Goal: Task Accomplishment & Management: Complete application form

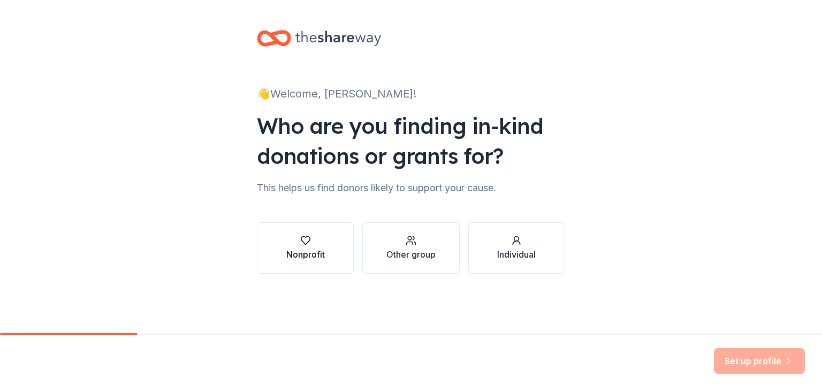
click at [313, 238] on div "button" at bounding box center [305, 240] width 39 height 11
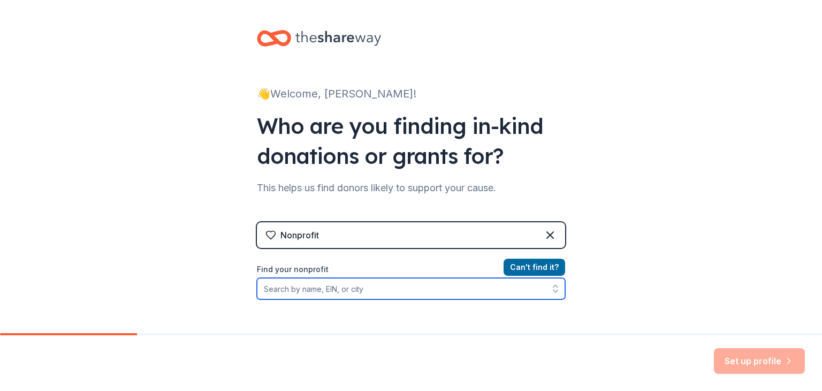
click at [338, 287] on input "Find your nonprofit" at bounding box center [411, 288] width 308 height 21
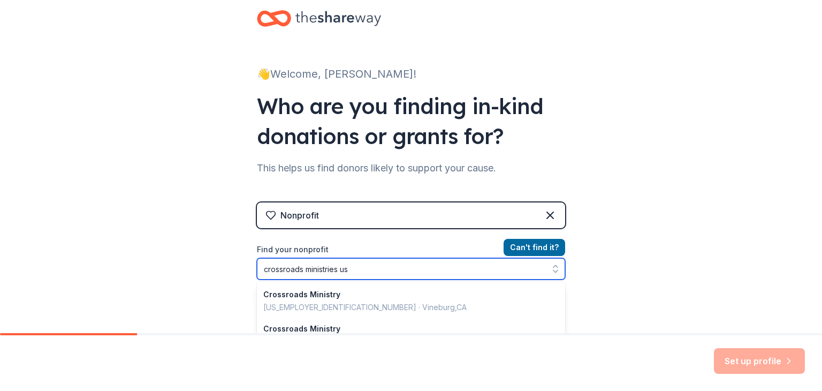
type input "crossroads ministries usa"
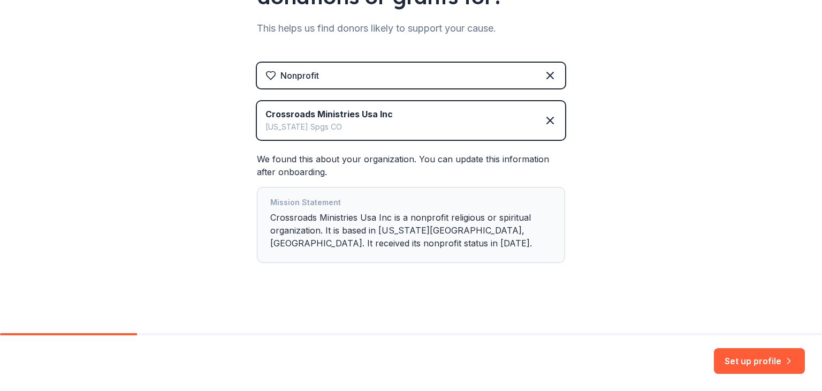
scroll to position [162, 0]
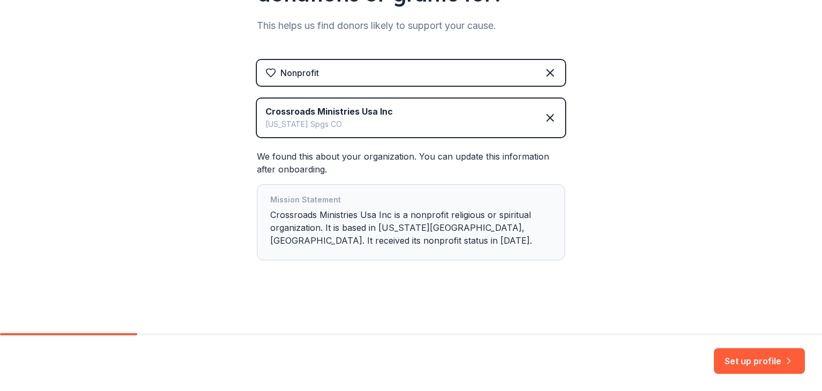
click at [763, 360] on button "Set up profile" at bounding box center [759, 361] width 91 height 26
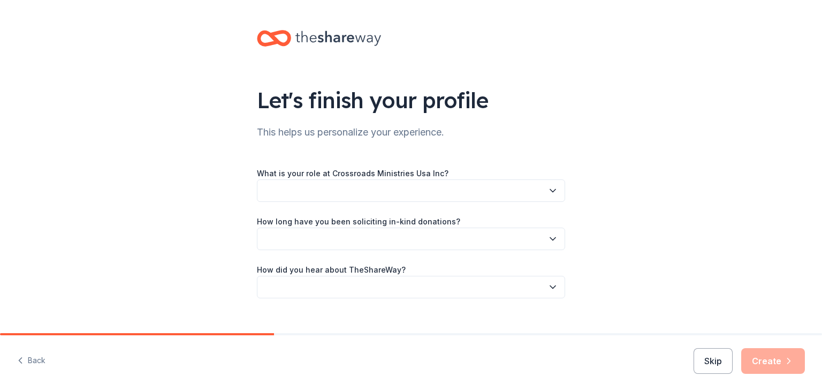
click at [427, 193] on button "button" at bounding box center [411, 190] width 308 height 22
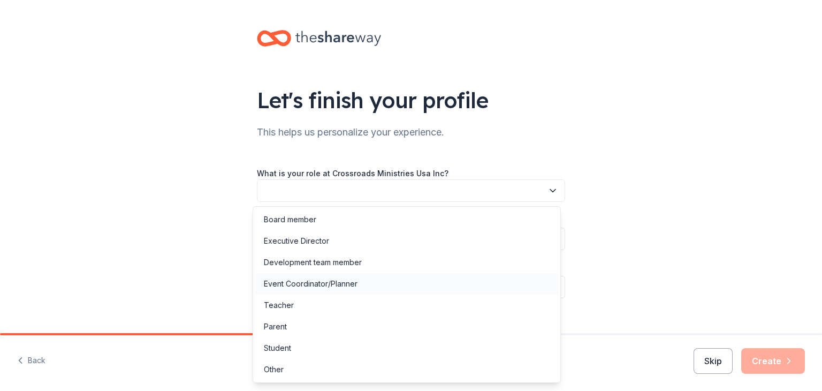
click at [309, 285] on div "Event Coordinator/Planner" at bounding box center [311, 283] width 94 height 13
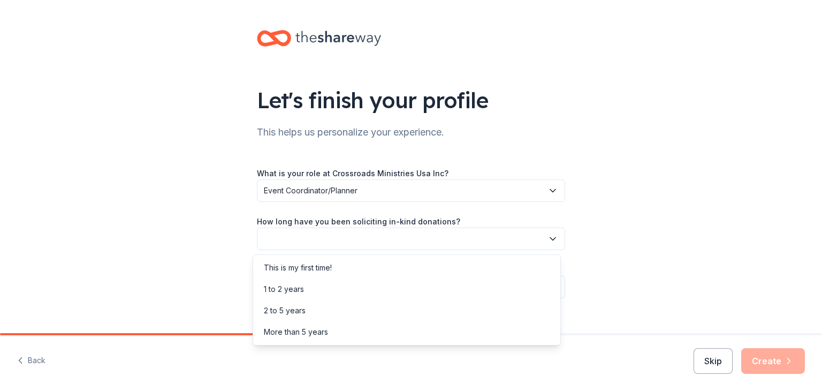
click at [355, 232] on button "button" at bounding box center [411, 239] width 308 height 22
click at [325, 292] on div "1 to 2 years" at bounding box center [406, 288] width 303 height 21
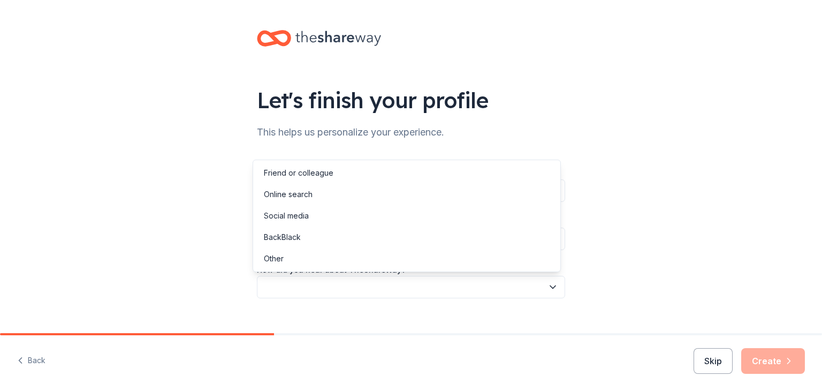
click at [335, 292] on button "button" at bounding box center [411, 287] width 308 height 22
click at [298, 192] on div "Online search" at bounding box center [288, 194] width 49 height 13
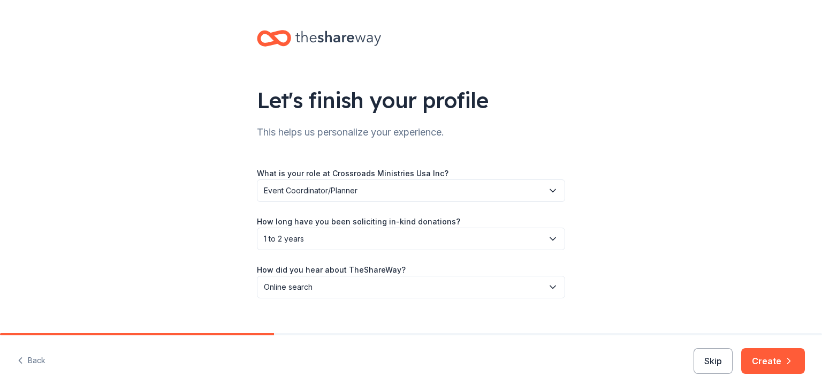
click at [572, 219] on div "Let's finish your profile This helps us personalize your experience. What is yo…" at bounding box center [411, 175] width 343 height 350
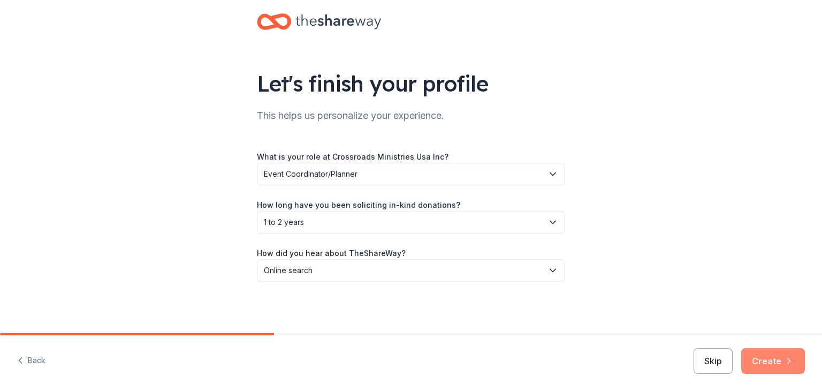
click at [770, 362] on button "Create" at bounding box center [773, 361] width 64 height 26
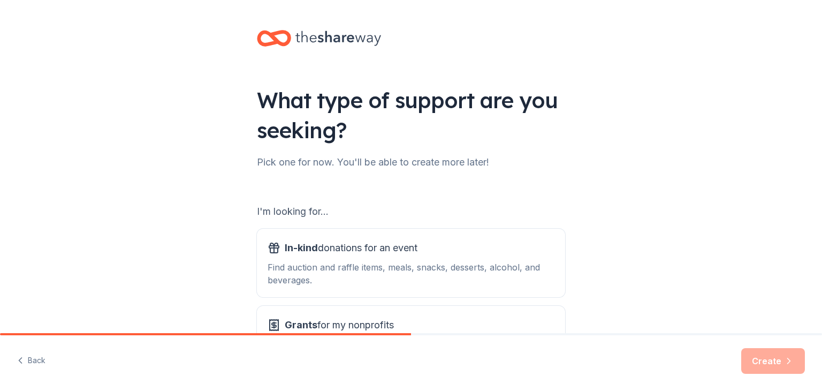
scroll to position [99, 0]
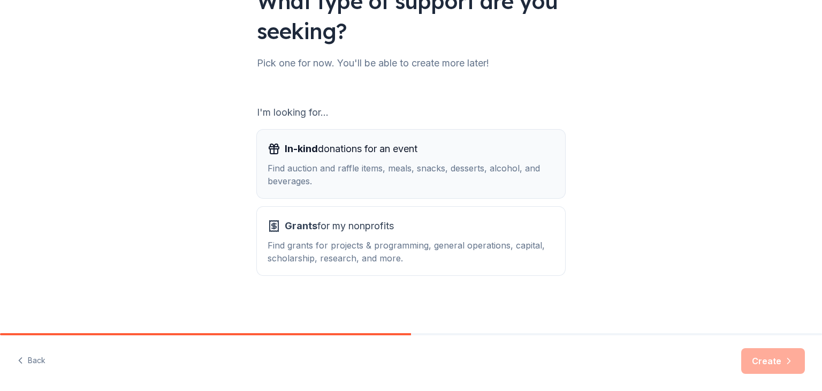
click at [408, 165] on div "Find auction and raffle items, meals, snacks, desserts, alcohol, and beverages." at bounding box center [411, 175] width 287 height 26
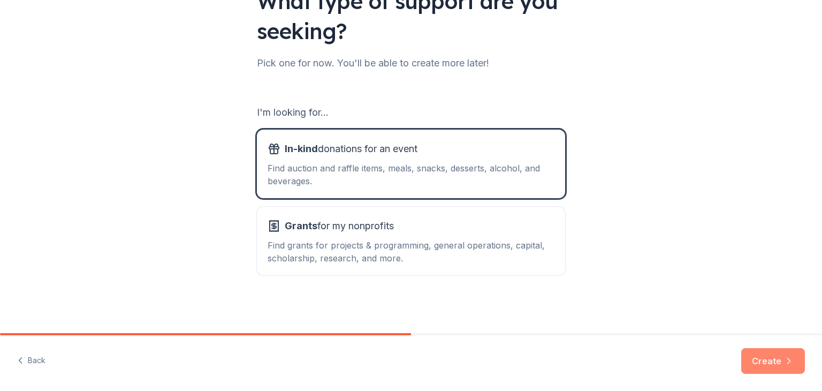
click at [789, 364] on icon "button" at bounding box center [789, 360] width 11 height 11
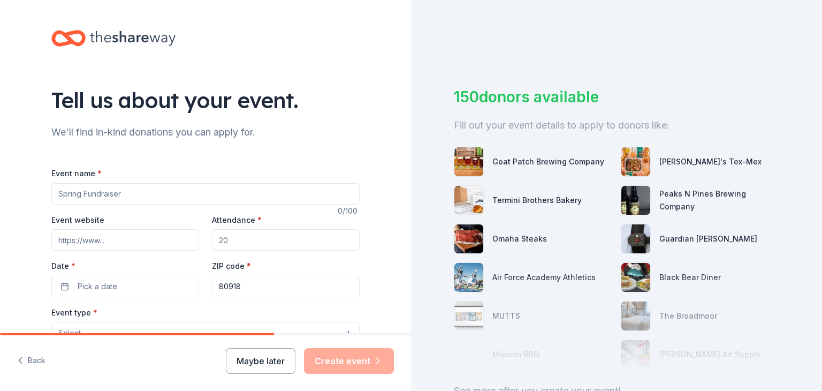
click at [232, 187] on input "Event name *" at bounding box center [205, 193] width 308 height 21
type input "A Taste of Love"
type input "https://www.crossroadsusa.org/event"
type input "200"
click at [94, 290] on span "Pick a date" at bounding box center [98, 286] width 40 height 13
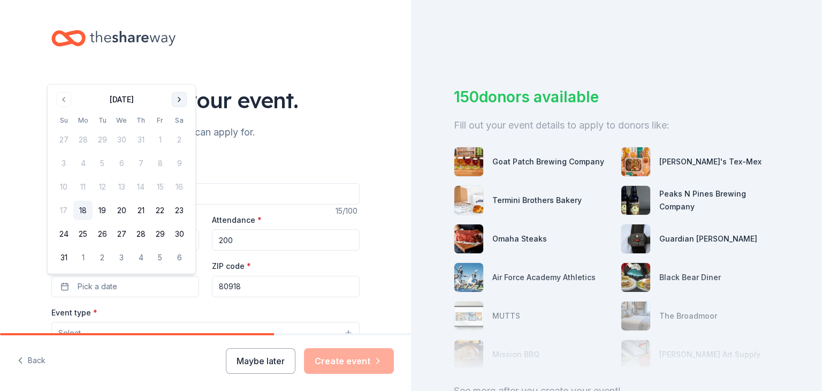
click at [180, 100] on button "Go to next month" at bounding box center [179, 99] width 15 height 15
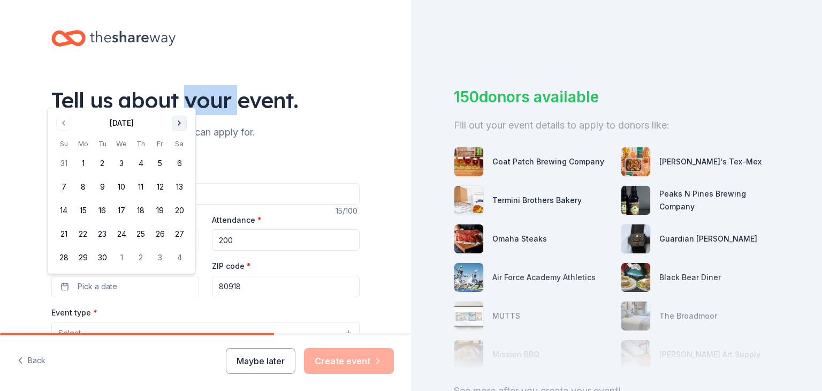
click at [180, 100] on div "Tell us about your event." at bounding box center [205, 100] width 308 height 30
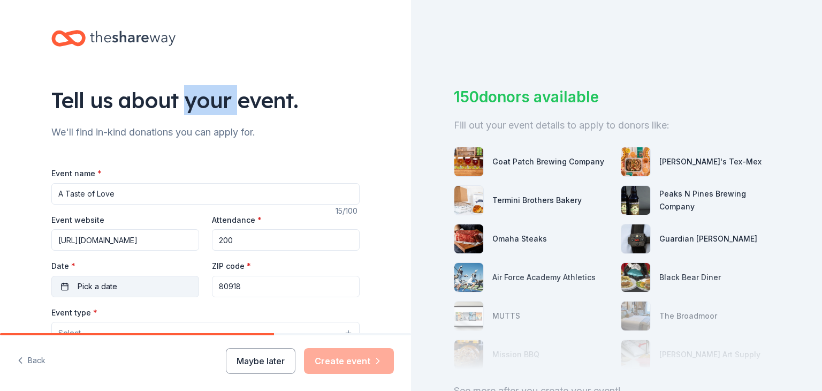
click at [125, 283] on button "Pick a date" at bounding box center [125, 286] width 148 height 21
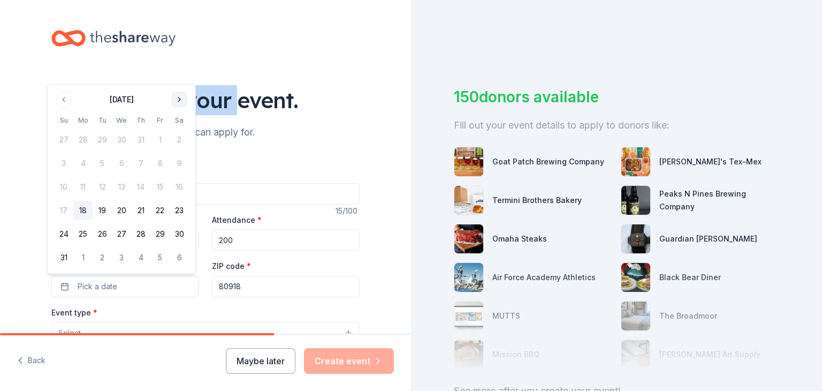
click at [180, 101] on button "Go to next month" at bounding box center [179, 99] width 15 height 15
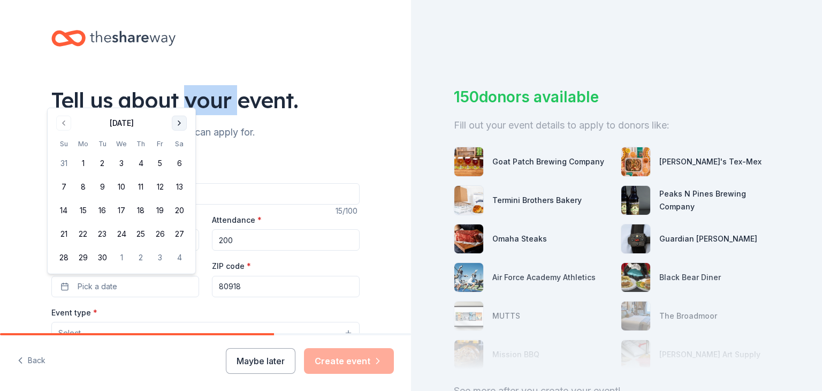
click at [182, 123] on button "Go to next month" at bounding box center [179, 123] width 15 height 15
click at [159, 186] on button "10" at bounding box center [159, 186] width 19 height 19
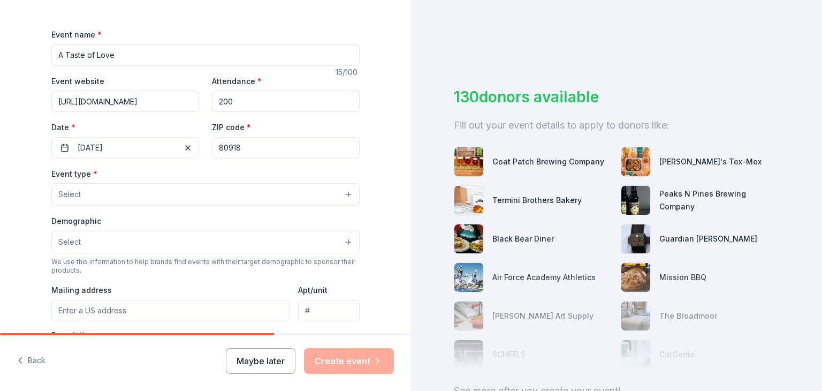
scroll to position [139, 0]
click at [149, 195] on button "Select" at bounding box center [205, 194] width 308 height 22
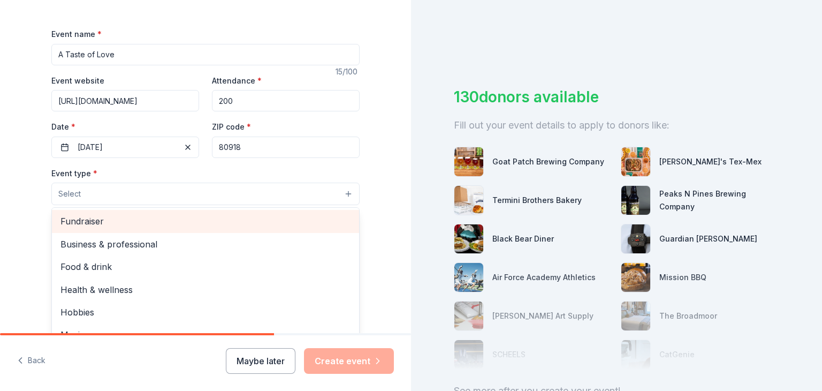
click at [137, 221] on span "Fundraiser" at bounding box center [205, 221] width 290 height 14
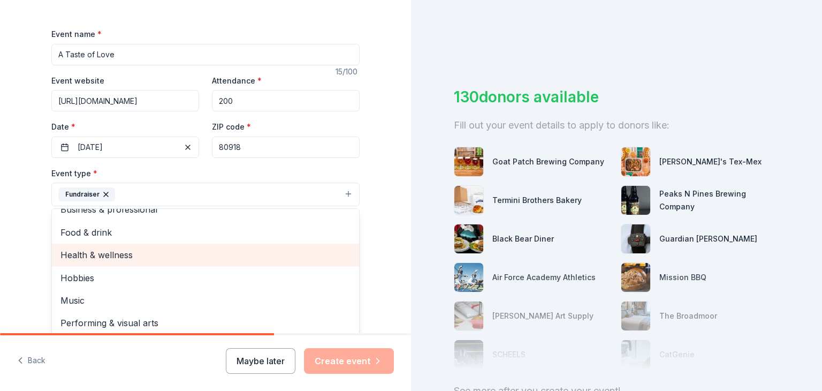
scroll to position [0, 0]
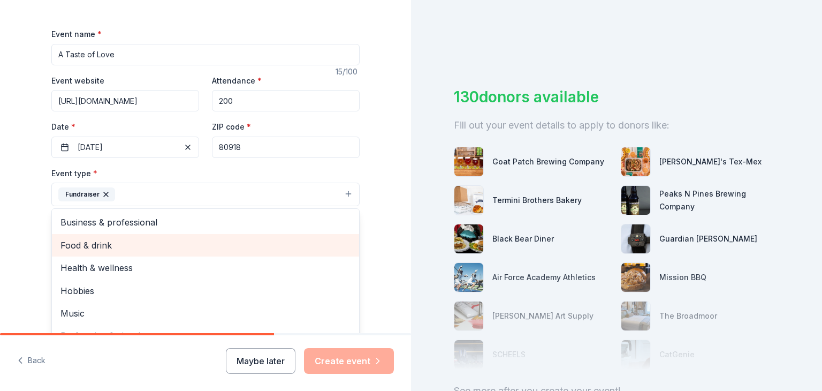
click at [110, 245] on span "Food & drink" at bounding box center [205, 245] width 290 height 14
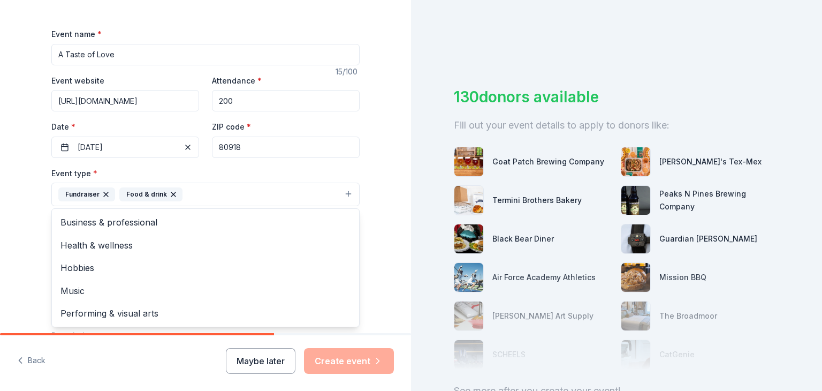
click at [28, 247] on div "Tell us about your event. We'll find in-kind donations you can apply for. Event…" at bounding box center [205, 218] width 411 height 714
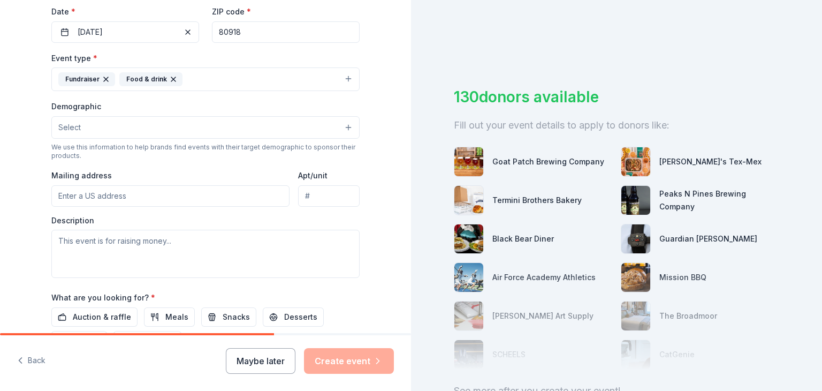
scroll to position [255, 0]
click at [121, 131] on button "Select" at bounding box center [205, 127] width 308 height 22
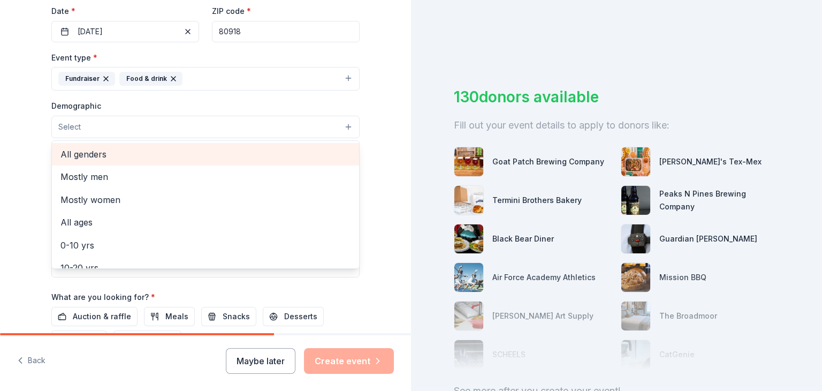
click at [111, 152] on span "All genders" at bounding box center [205, 154] width 290 height 14
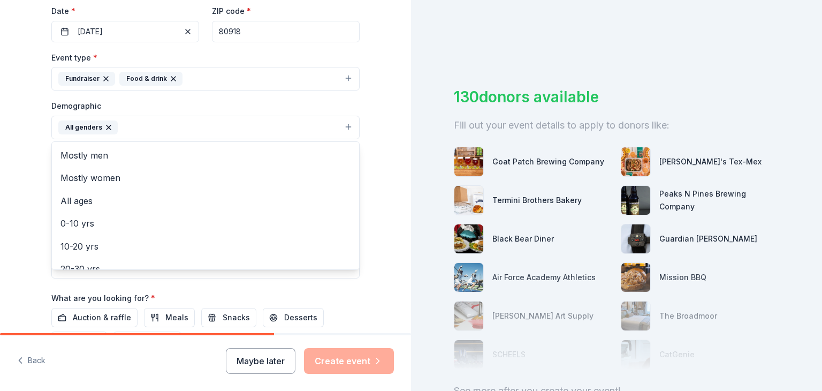
click at [27, 180] on div "Tell us about your event. We'll find in-kind donations you can apply for. Event…" at bounding box center [205, 102] width 411 height 715
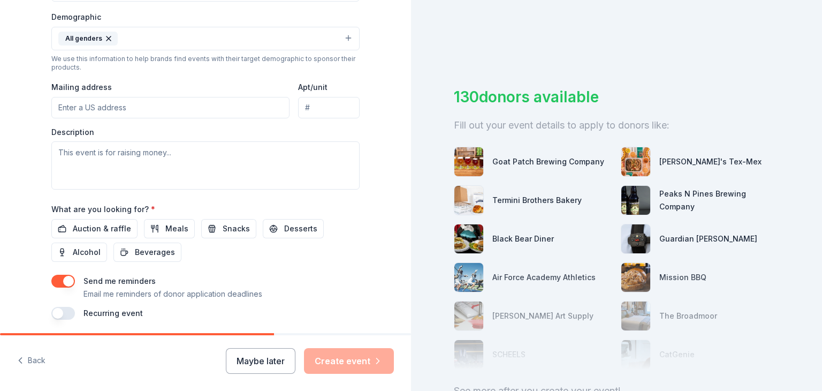
scroll to position [345, 0]
click at [108, 108] on input "Mailing address" at bounding box center [170, 106] width 238 height 21
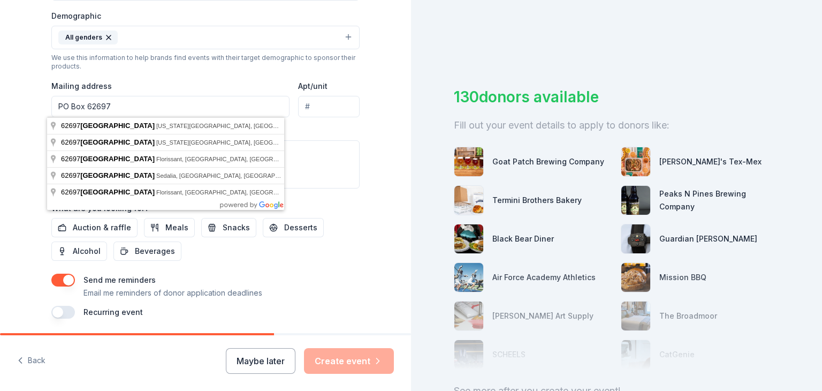
click at [127, 103] on input "PO Box 62697" at bounding box center [170, 106] width 238 height 21
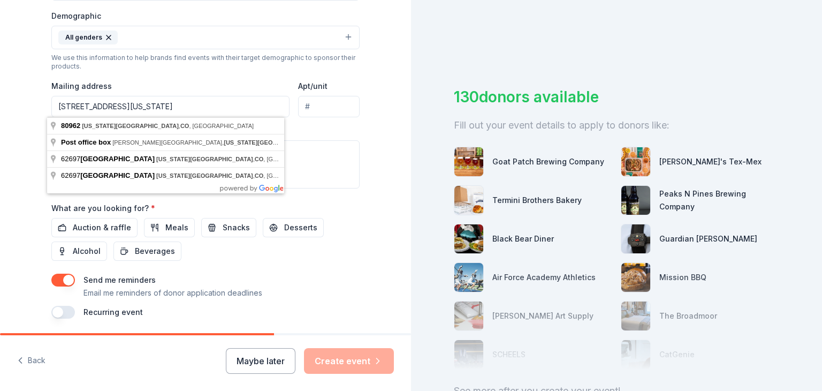
type input "PO Box 62697 Colorado Springs CO 80962"
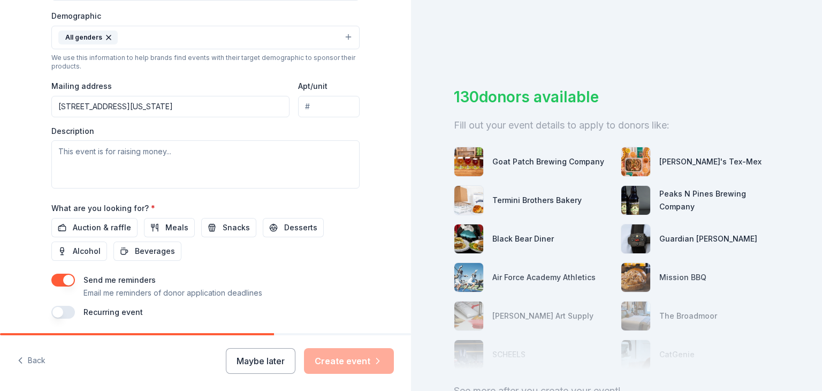
click at [27, 130] on div "Tell us about your event. We'll find in-kind donations you can apply for. Event…" at bounding box center [205, 12] width 411 height 715
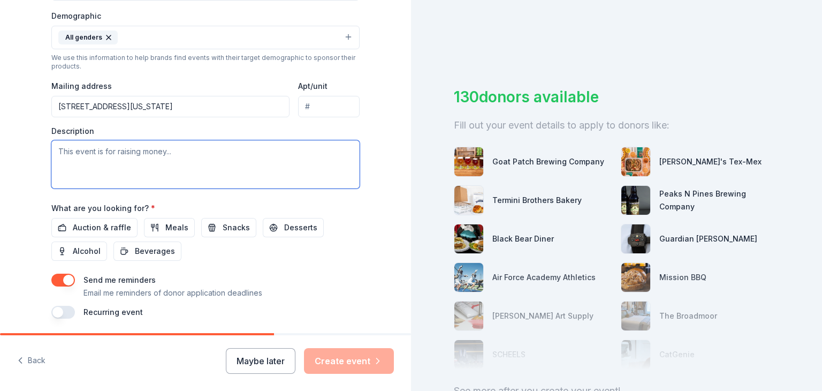
click at [85, 165] on textarea at bounding box center [205, 164] width 308 height 48
paste textarea "Hello, I am with Crossroads Ministries USA and we are holding our second annual…"
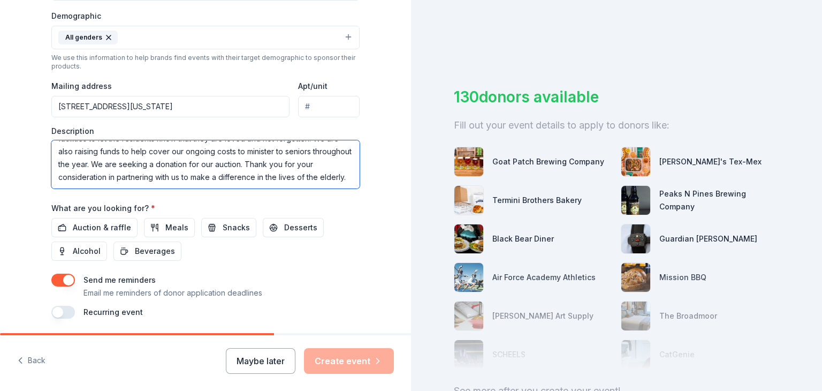
scroll to position [0, 0]
drag, startPoint x: 233, startPoint y: 151, endPoint x: 41, endPoint y: 145, distance: 192.3
click at [41, 145] on div "Tell us about your event. We'll find in-kind donations you can apply for. Event…" at bounding box center [205, 12] width 343 height 715
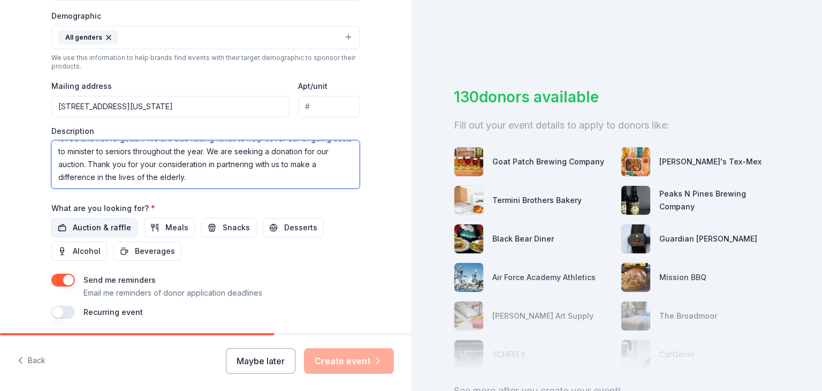
type textarea "We are holding our second annual food tasting and auction event on October 10, …"
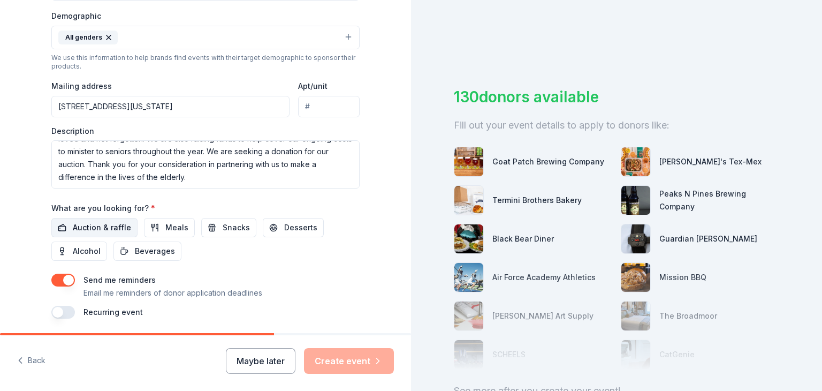
click at [97, 229] on span "Auction & raffle" at bounding box center [102, 227] width 58 height 13
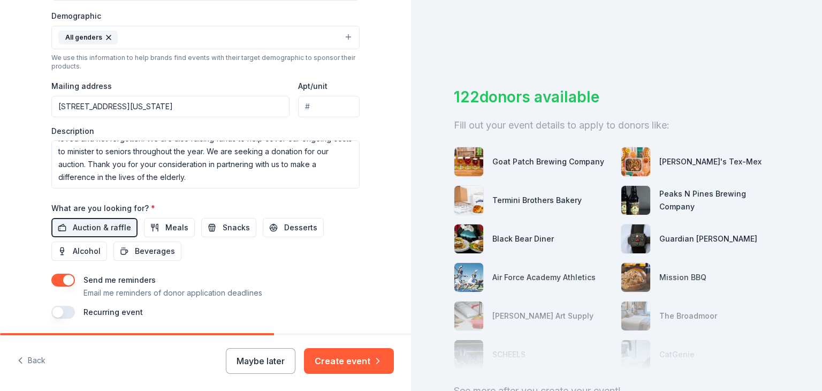
scroll to position [381, 0]
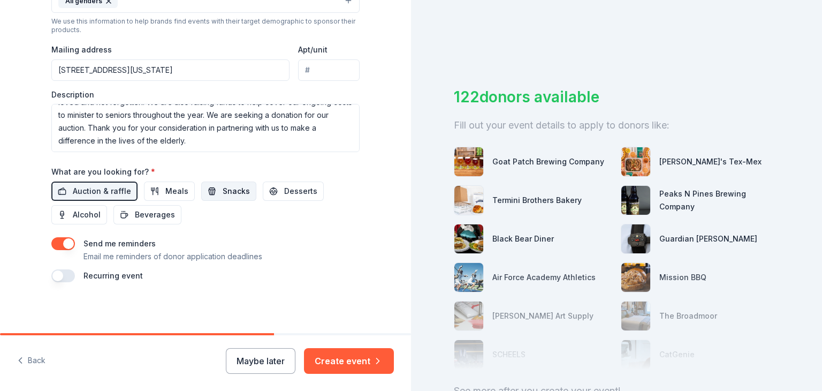
click at [233, 194] on span "Snacks" at bounding box center [236, 191] width 27 height 13
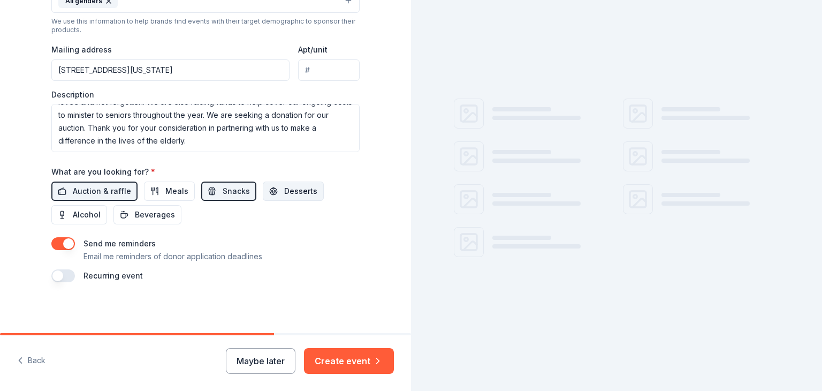
click at [285, 191] on span "Desserts" at bounding box center [300, 191] width 33 height 13
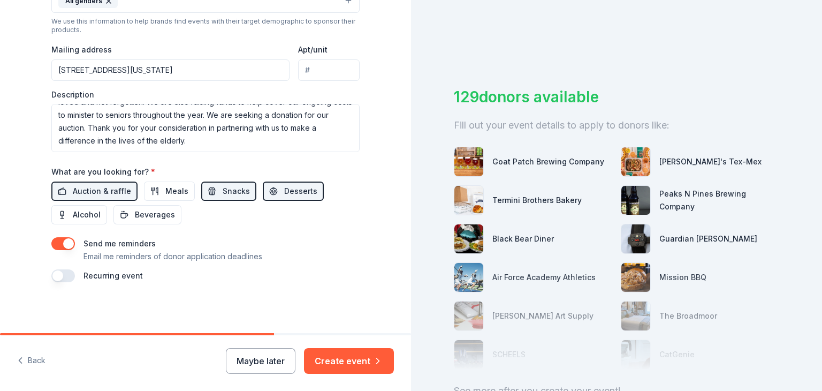
click at [62, 276] on button "button" at bounding box center [63, 275] width 24 height 13
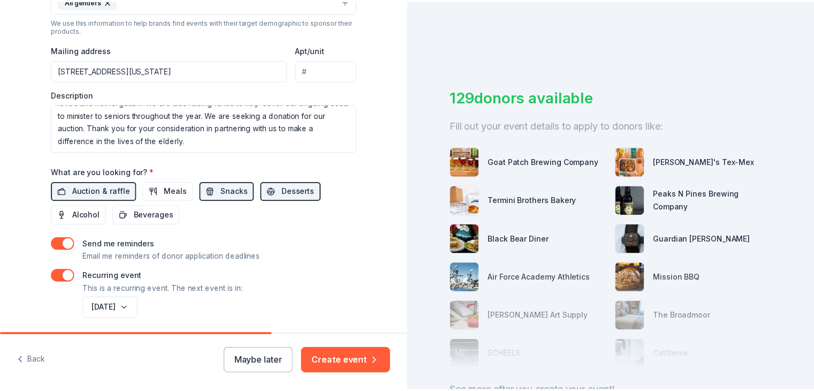
scroll to position [420, 0]
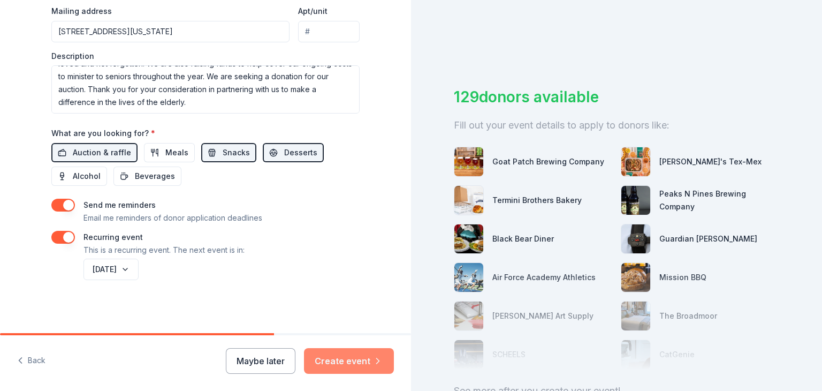
click at [343, 358] on button "Create event" at bounding box center [349, 361] width 90 height 26
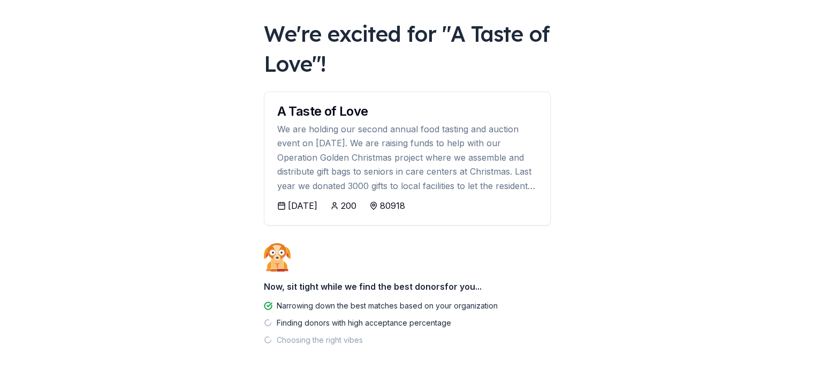
scroll to position [75, 0]
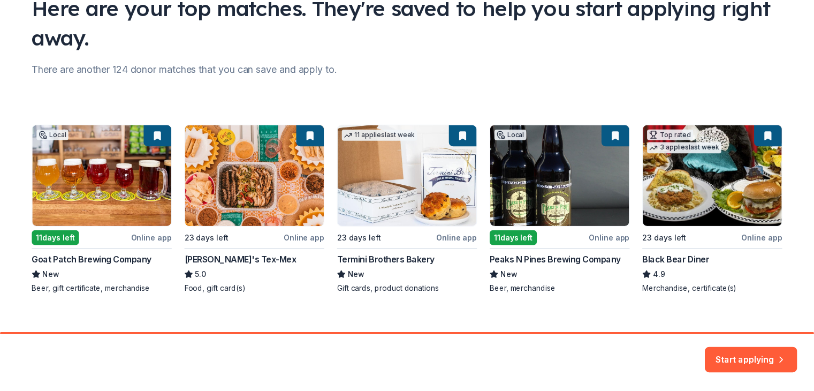
scroll to position [107, 0]
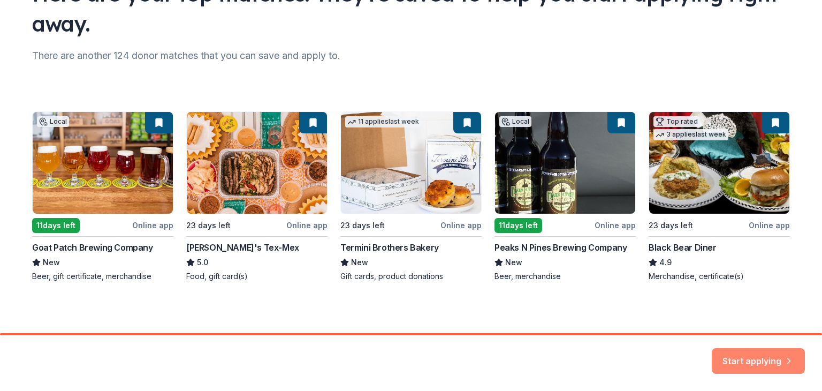
click at [765, 359] on button "Start applying" at bounding box center [758, 355] width 93 height 26
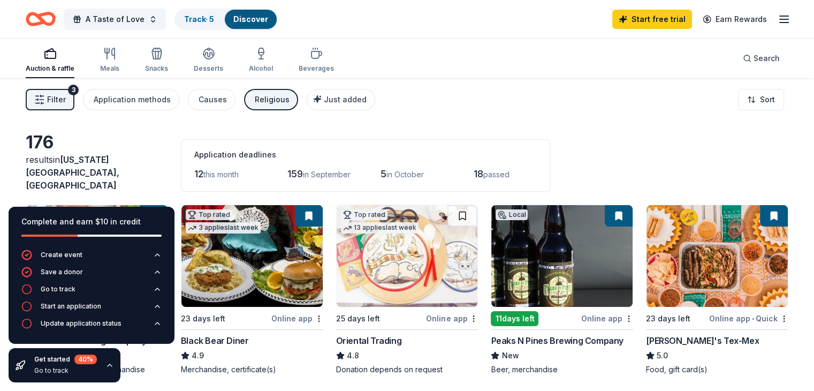
click at [108, 367] on icon "button" at bounding box center [109, 365] width 9 height 9
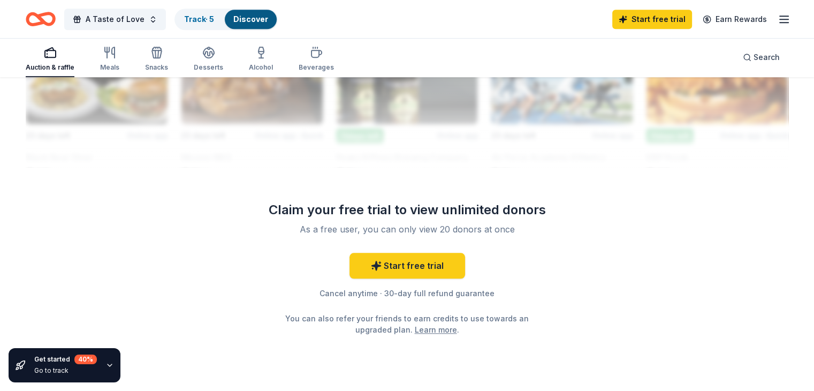
scroll to position [1015, 0]
click at [433, 323] on link "Learn more" at bounding box center [436, 328] width 42 height 11
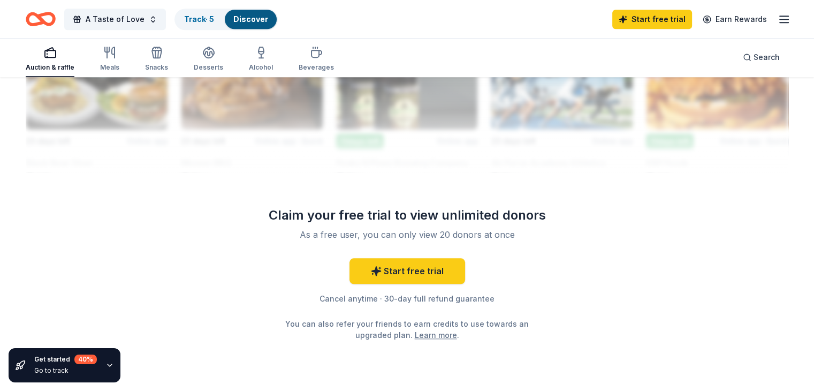
scroll to position [1010, 0]
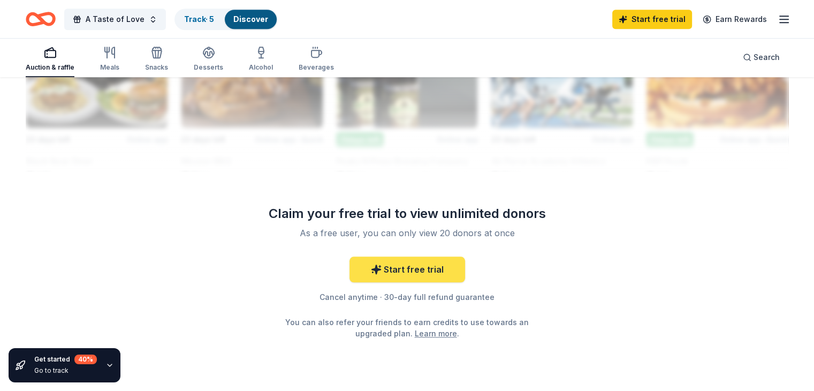
click at [418, 264] on link "Start free trial" at bounding box center [408, 269] width 116 height 26
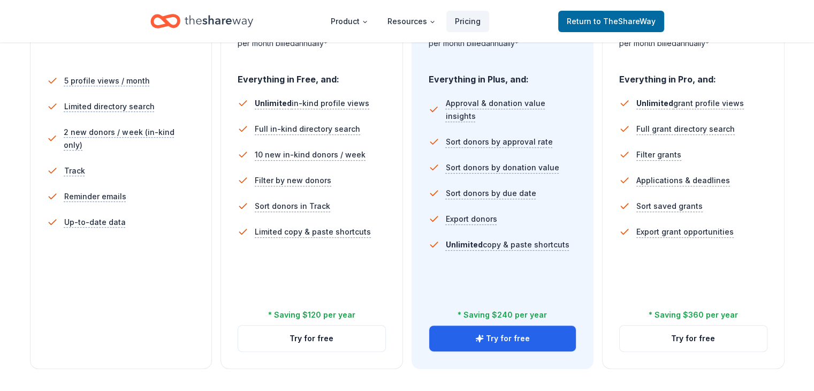
scroll to position [302, 0]
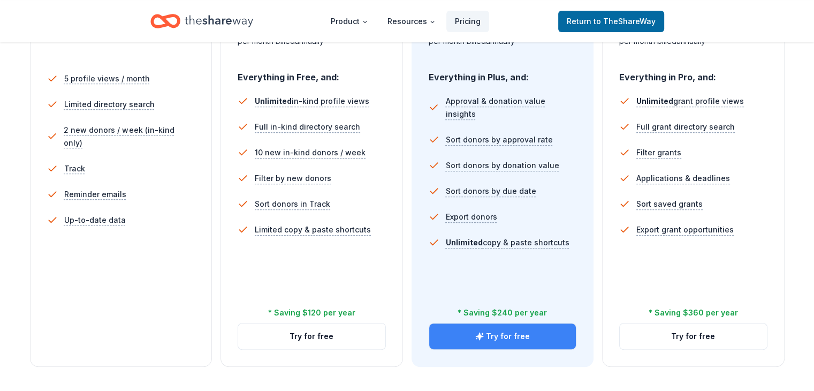
click at [484, 323] on button "Try for free" at bounding box center [502, 336] width 147 height 26
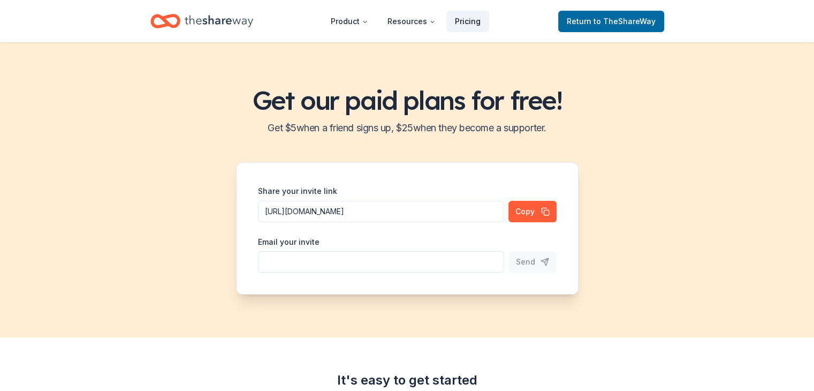
click at [473, 26] on link "Pricing" at bounding box center [467, 21] width 43 height 21
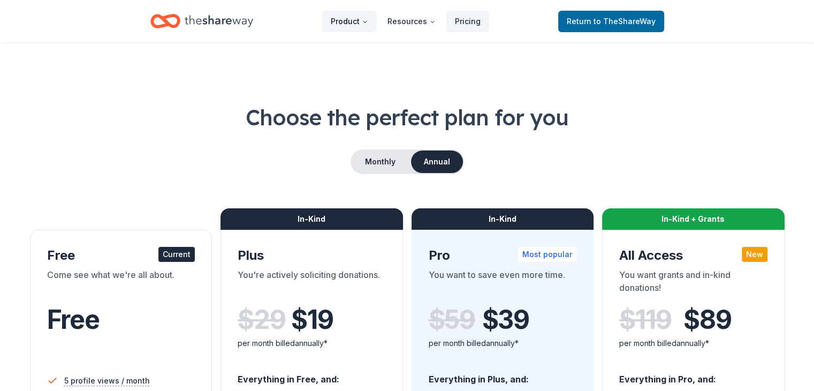
click at [363, 13] on button "Product" at bounding box center [349, 21] width 55 height 21
click at [353, 26] on button "Product" at bounding box center [349, 21] width 55 height 21
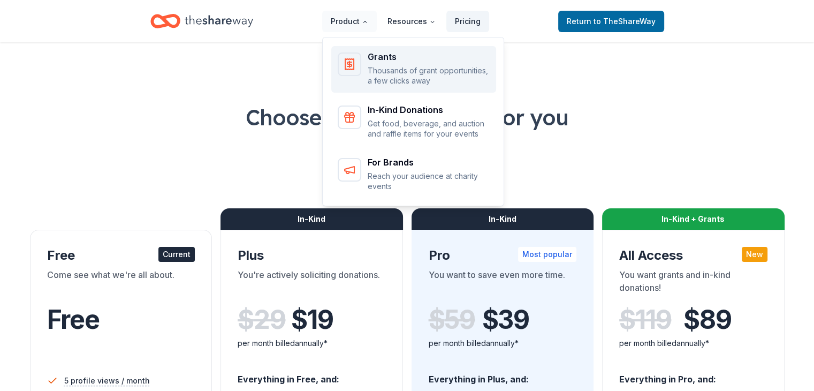
click at [369, 78] on div "Grants Thousands of grant opportunities, a few clicks away" at bounding box center [414, 69] width 152 height 34
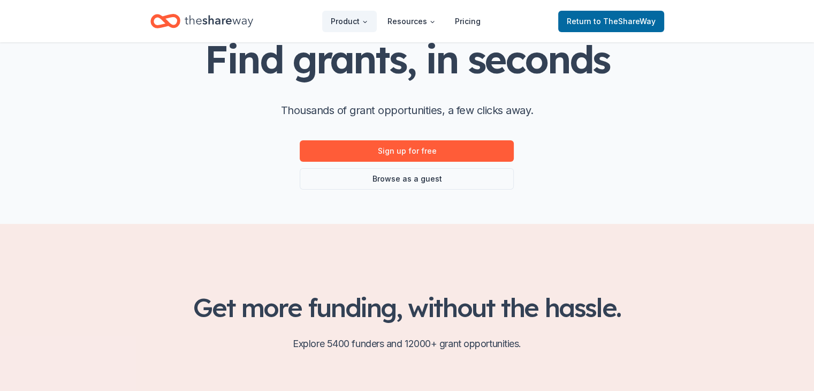
scroll to position [77, 0]
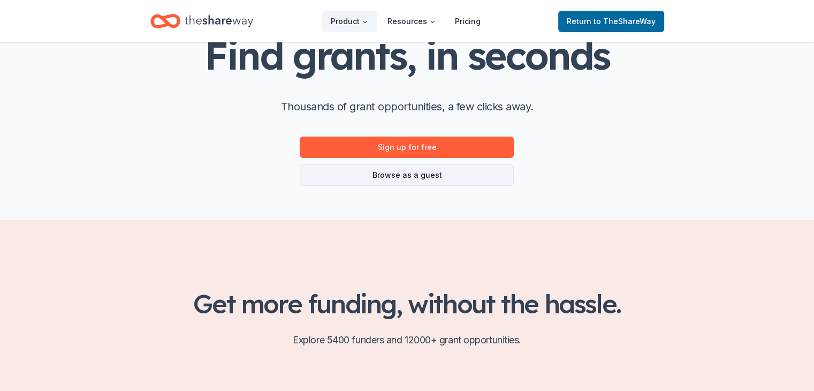
click at [432, 183] on link "Browse as a guest" at bounding box center [407, 174] width 214 height 21
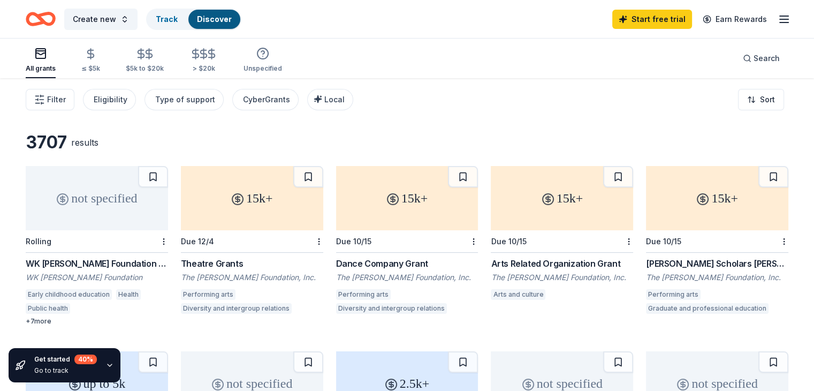
click at [54, 14] on icon "Home" at bounding box center [45, 18] width 17 height 11
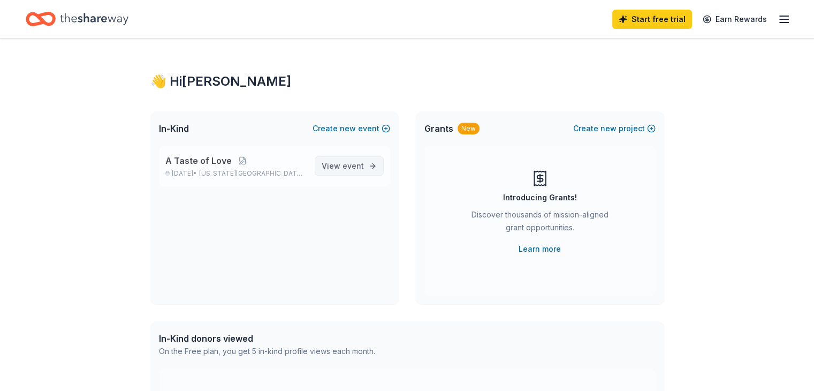
click at [347, 165] on span "event" at bounding box center [353, 165] width 21 height 9
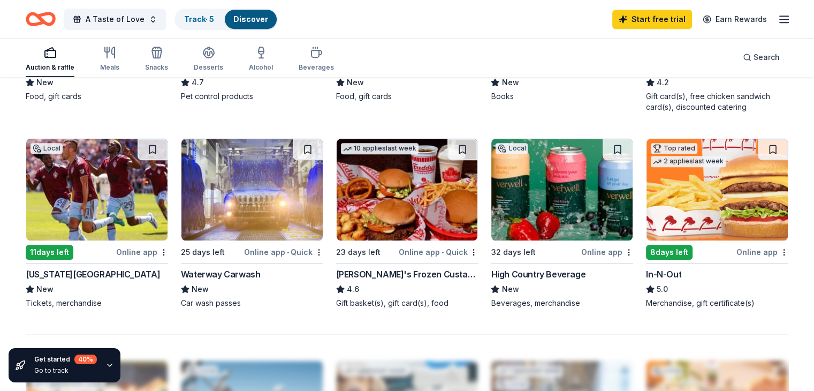
scroll to position [676, 0]
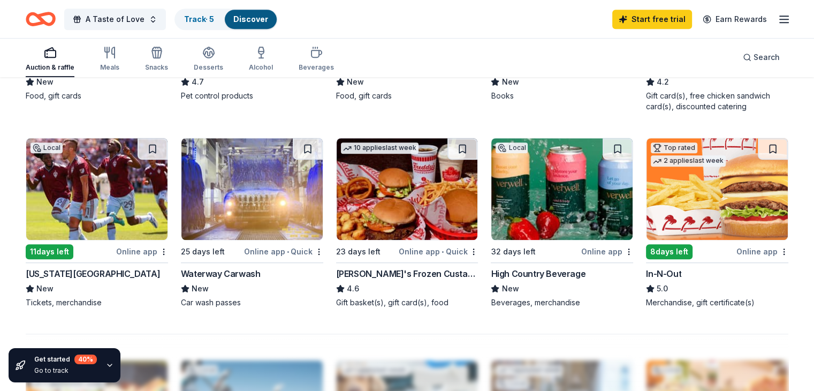
click at [243, 267] on div "Waterway Carwash" at bounding box center [221, 273] width 80 height 13
click at [54, 18] on icon "Home" at bounding box center [45, 18] width 17 height 11
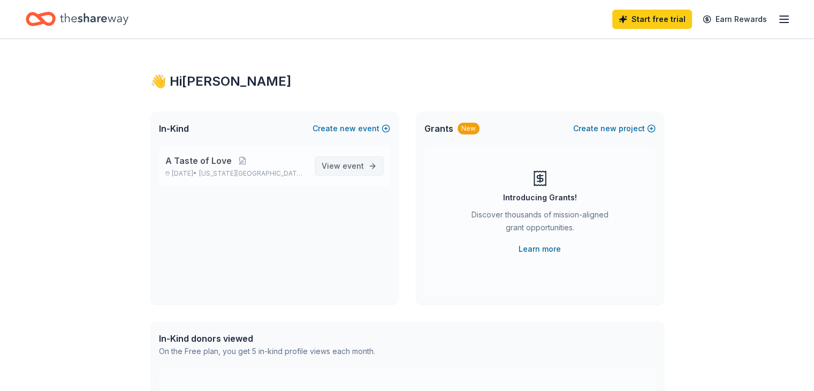
click at [344, 168] on span "event" at bounding box center [353, 165] width 21 height 9
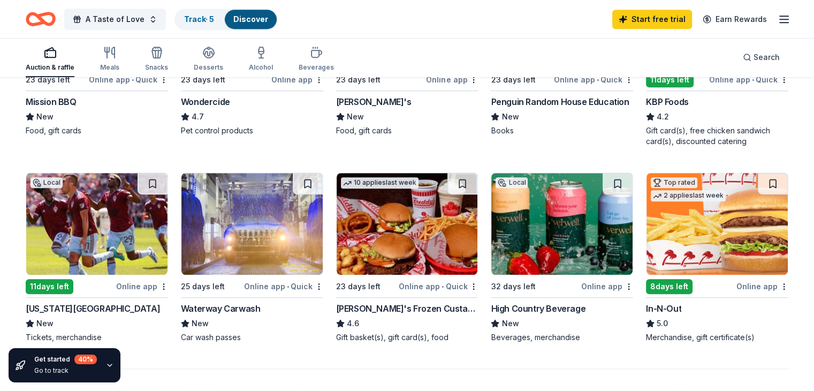
scroll to position [639, 0]
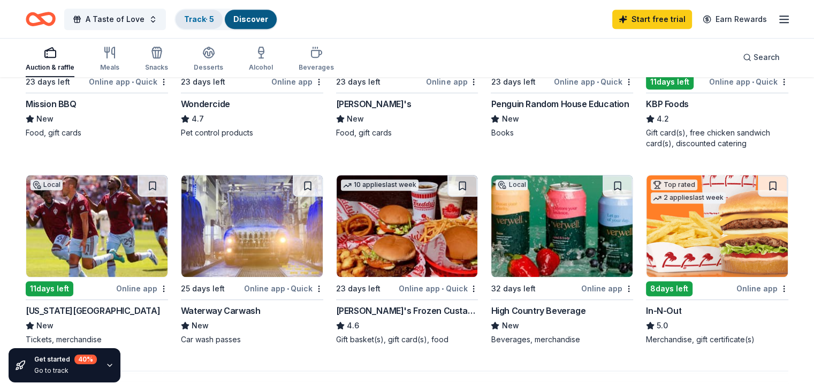
click at [211, 18] on link "Track · 5" at bounding box center [199, 18] width 30 height 9
click at [214, 20] on link "Track · 5" at bounding box center [199, 18] width 30 height 9
click at [214, 18] on link "Track · 5" at bounding box center [199, 18] width 30 height 9
click at [272, 24] on div "Discover" at bounding box center [251, 19] width 52 height 19
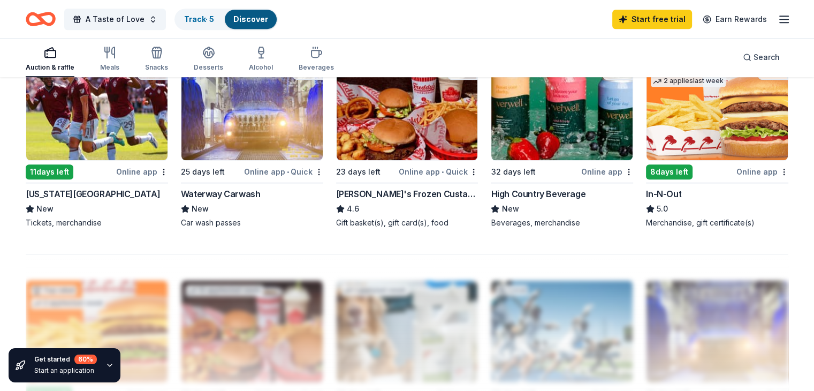
scroll to position [761, 0]
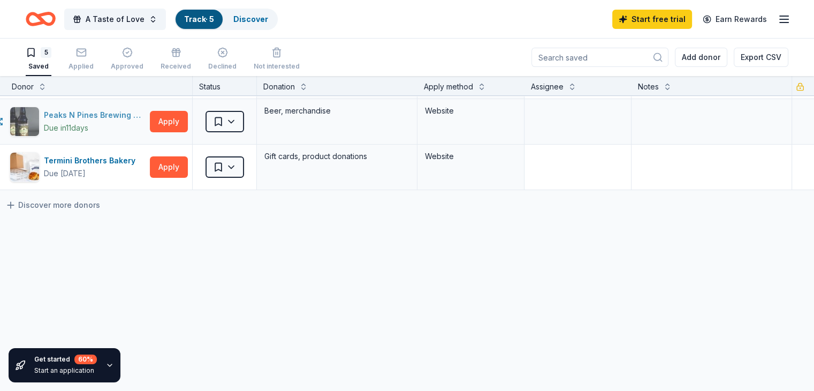
scroll to position [141, 21]
click at [52, 200] on link "Discover more donors" at bounding box center [51, 205] width 95 height 13
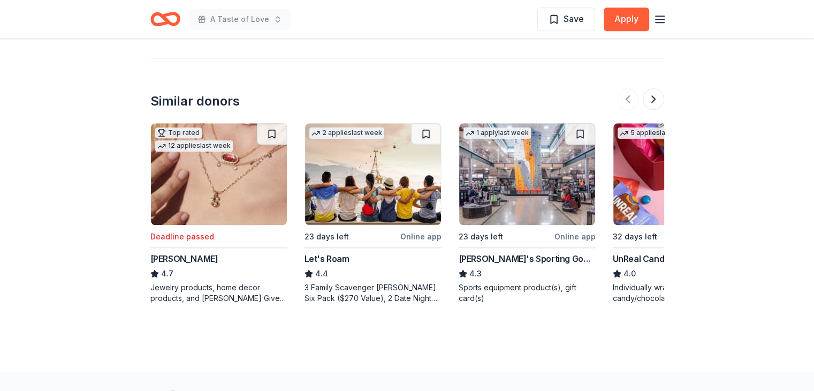
scroll to position [1099, 0]
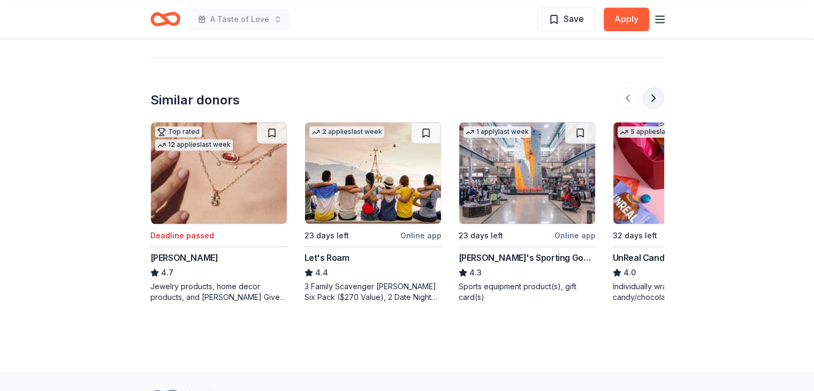
click at [652, 87] on button at bounding box center [653, 97] width 21 height 21
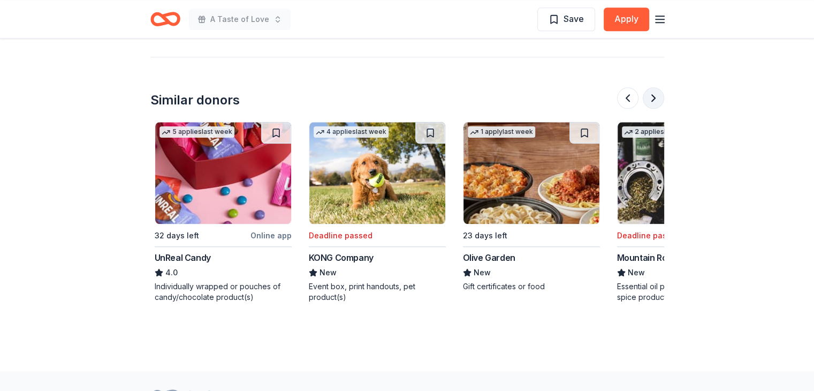
scroll to position [0, 463]
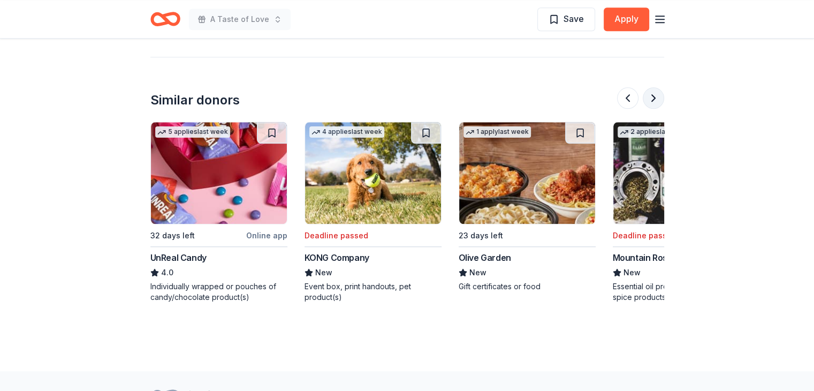
click at [652, 87] on button at bounding box center [653, 97] width 21 height 21
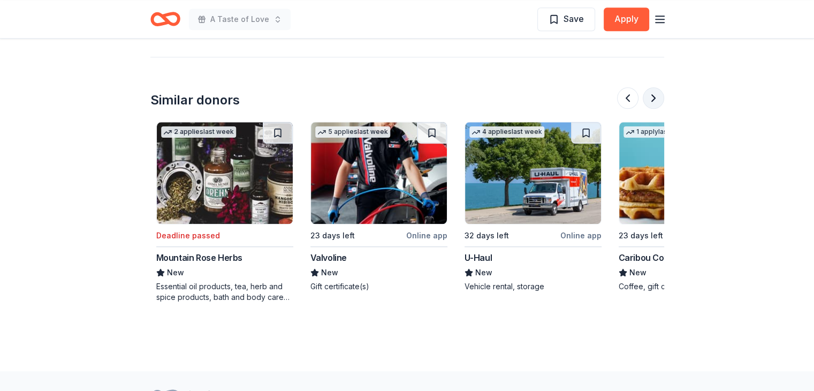
scroll to position [0, 925]
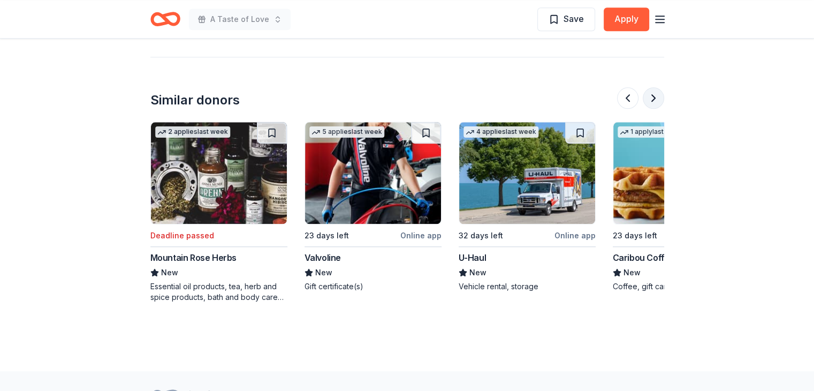
click at [652, 87] on button at bounding box center [653, 97] width 21 height 21
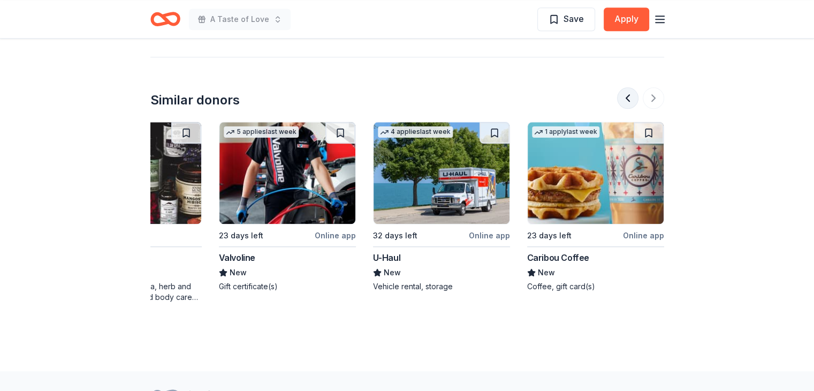
click at [625, 87] on button at bounding box center [627, 97] width 21 height 21
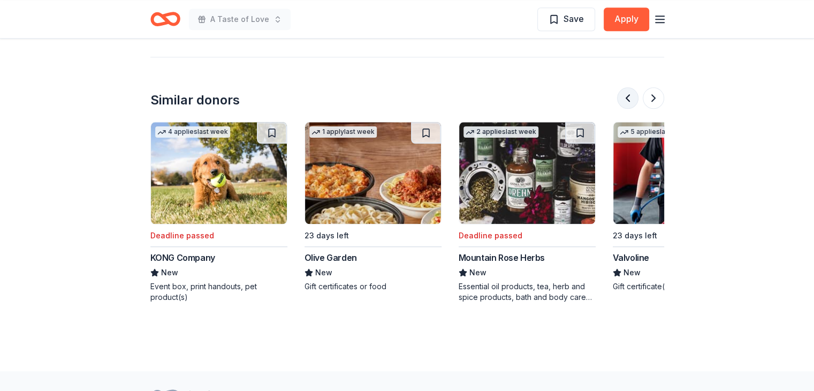
click at [625, 87] on button at bounding box center [627, 97] width 21 height 21
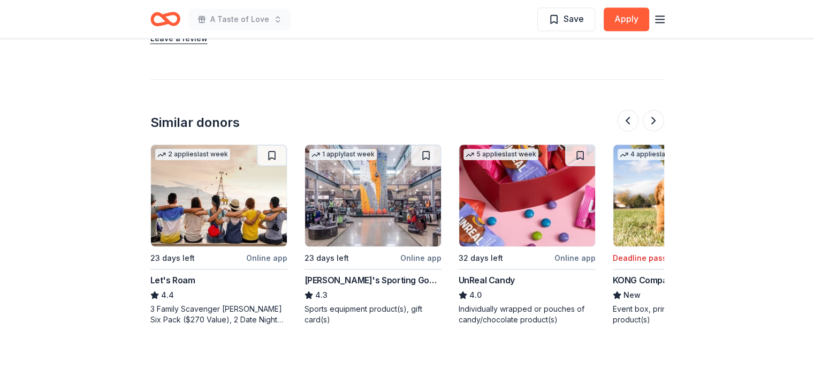
scroll to position [1077, 0]
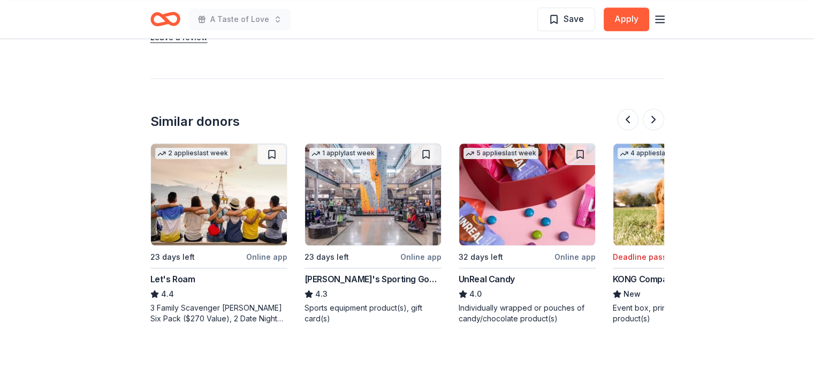
click at [365, 272] on div "Dick's Sporting Goods" at bounding box center [373, 278] width 137 height 13
click at [494, 272] on div "UnReal Candy" at bounding box center [487, 278] width 56 height 13
click at [653, 109] on button at bounding box center [653, 119] width 21 height 21
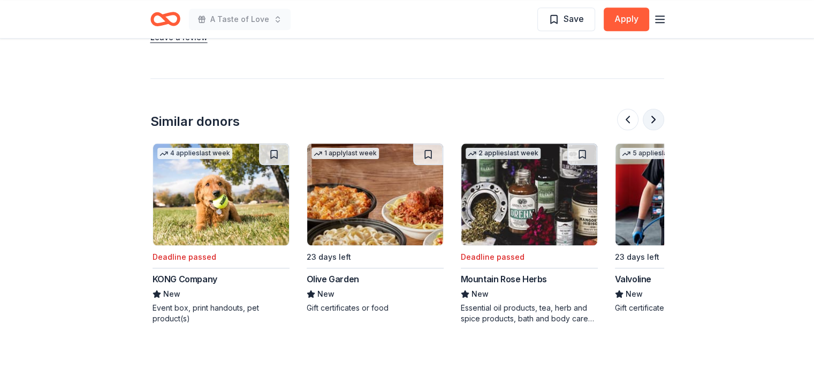
scroll to position [0, 617]
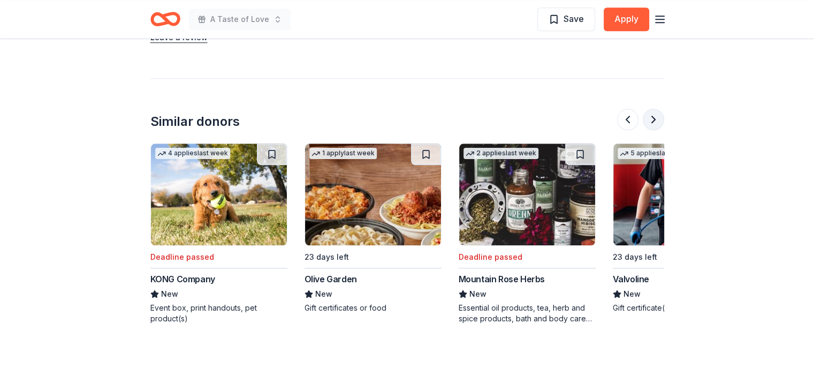
click at [653, 109] on button at bounding box center [653, 119] width 21 height 21
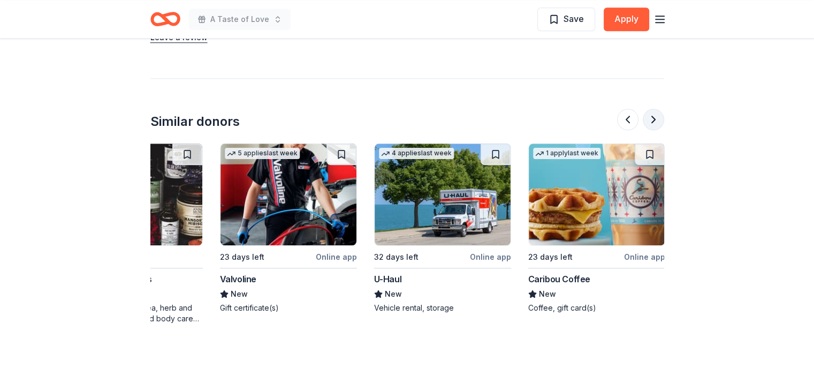
scroll to position [0, 1011]
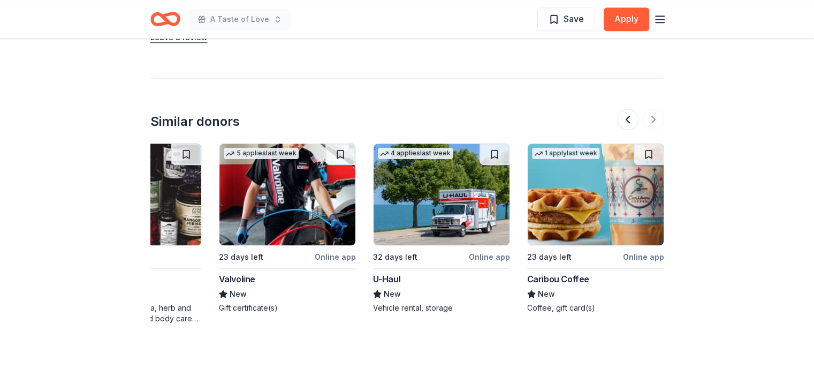
click at [239, 272] on div "Valvoline" at bounding box center [237, 278] width 36 height 13
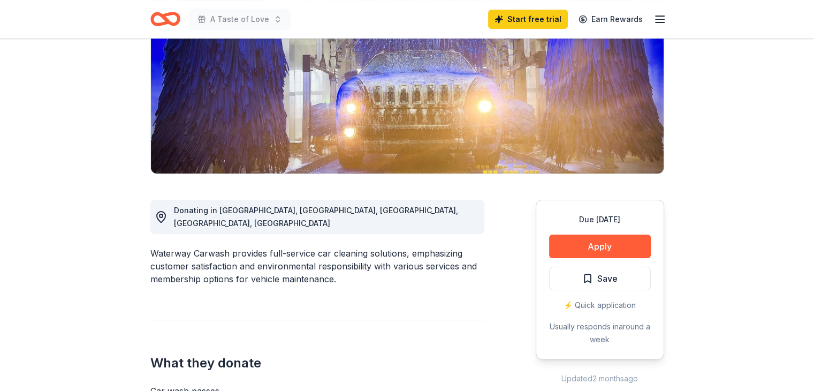
scroll to position [152, 0]
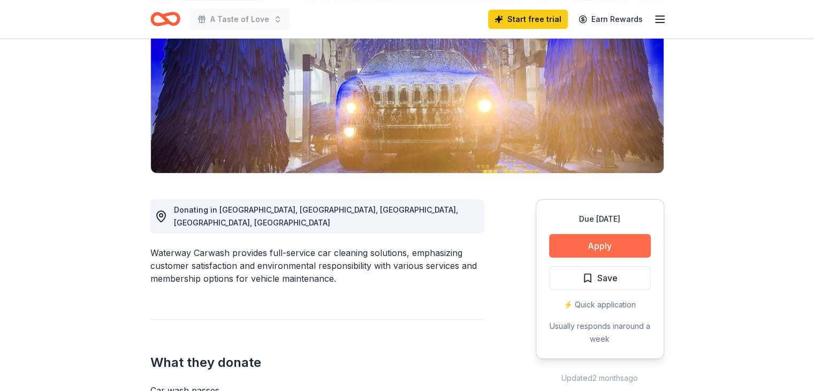
click at [603, 247] on button "Apply" at bounding box center [600, 246] width 102 height 24
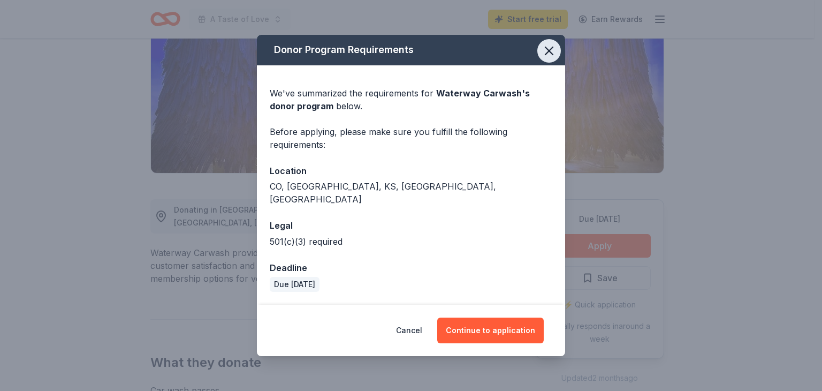
click at [547, 57] on icon "button" at bounding box center [549, 50] width 15 height 15
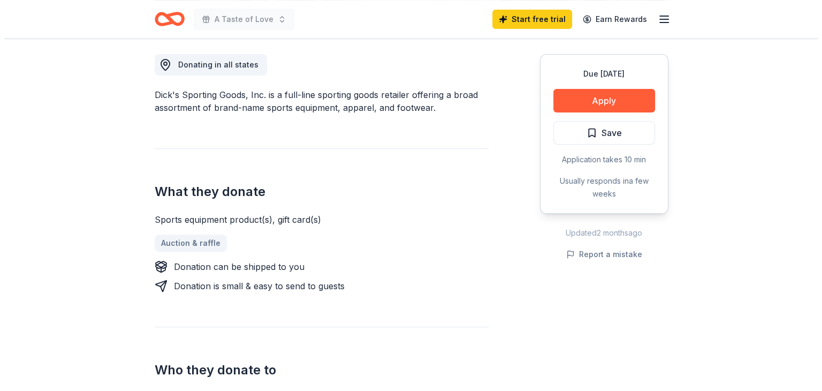
scroll to position [304, 0]
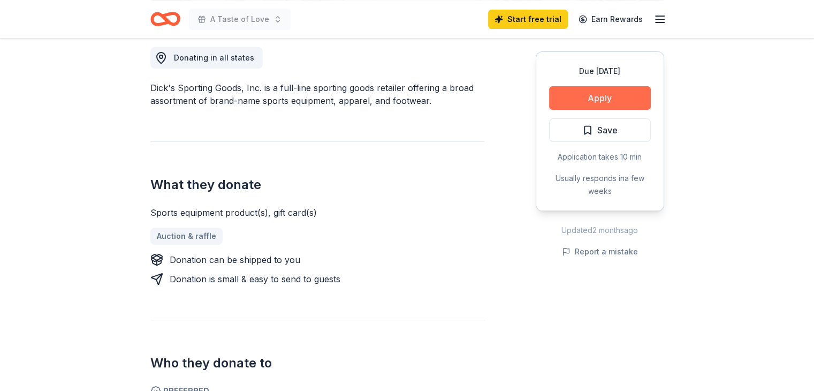
click at [604, 95] on button "Apply" at bounding box center [600, 98] width 102 height 24
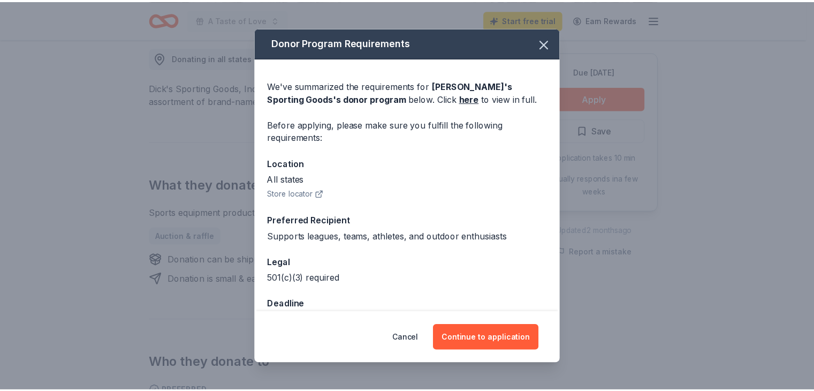
scroll to position [29, 0]
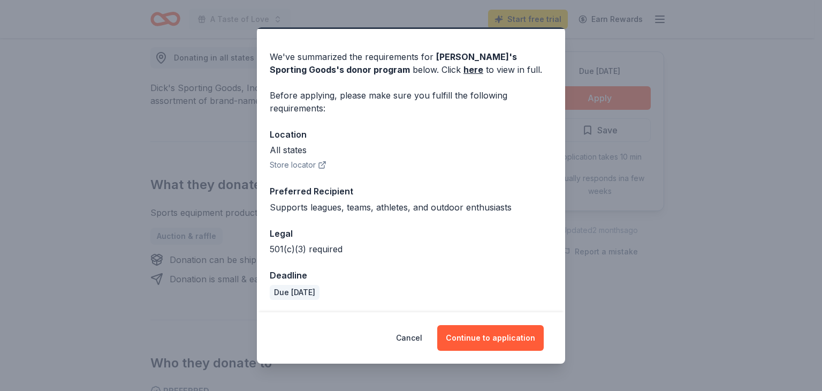
click at [203, 330] on div "Donor Program Requirements We've summarized the requirements for Dick's Sportin…" at bounding box center [411, 195] width 822 height 391
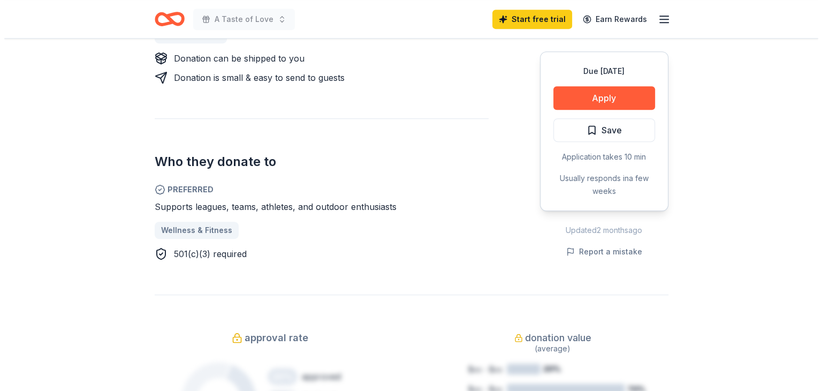
scroll to position [508, 0]
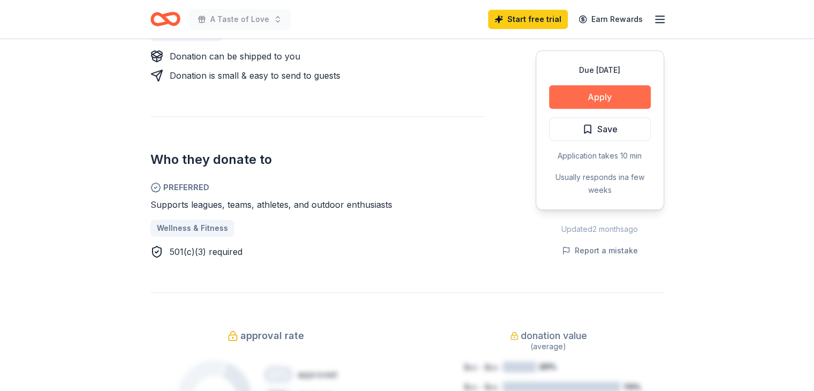
click at [611, 96] on button "Apply" at bounding box center [600, 97] width 102 height 24
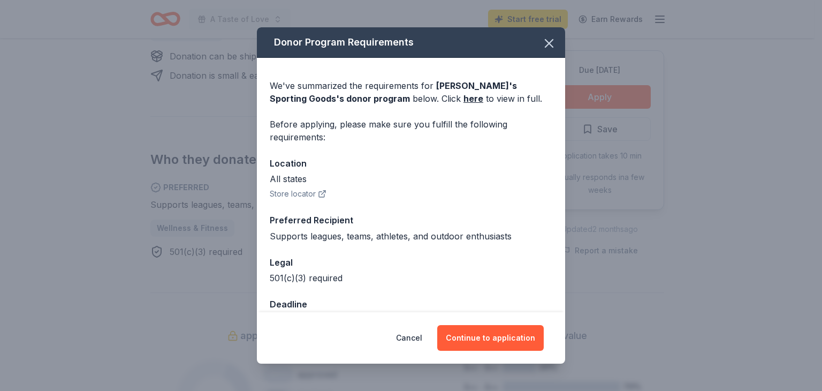
scroll to position [29, 0]
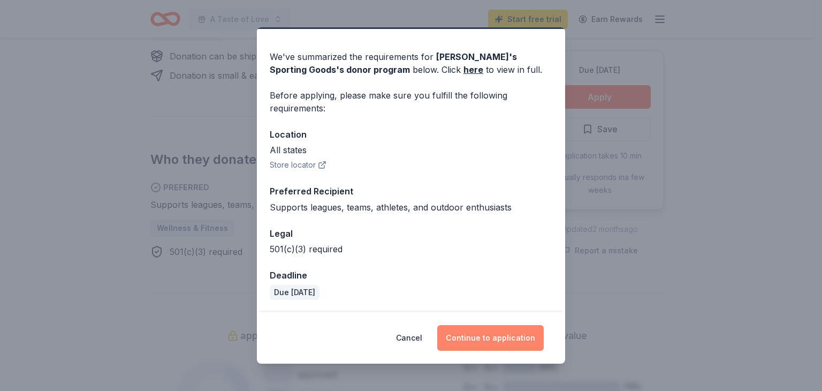
click at [493, 337] on button "Continue to application" at bounding box center [490, 338] width 107 height 26
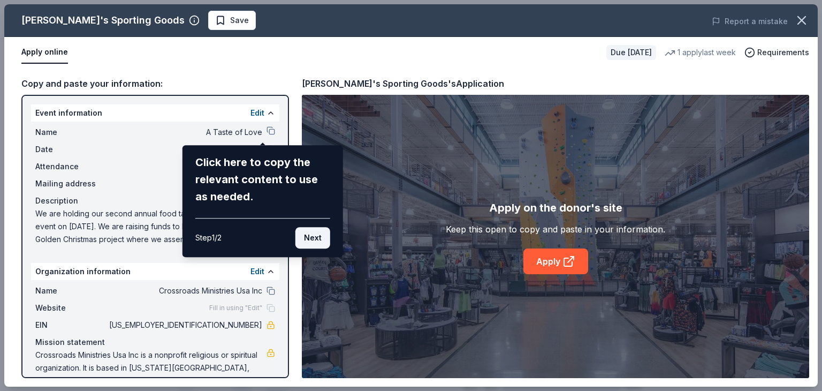
click at [313, 238] on button "Next" at bounding box center [313, 237] width 35 height 21
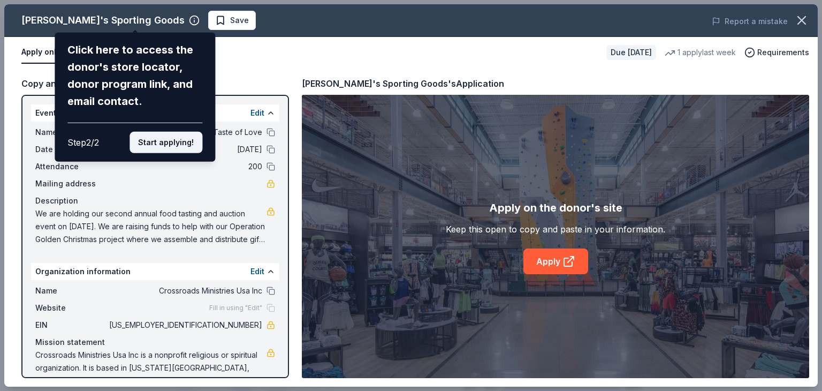
click at [173, 142] on button "Start applying!" at bounding box center [166, 142] width 73 height 21
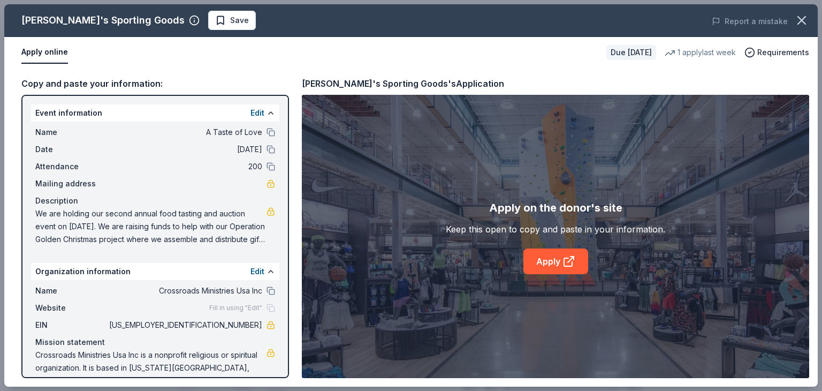
click at [570, 260] on icon at bounding box center [569, 261] width 13 height 13
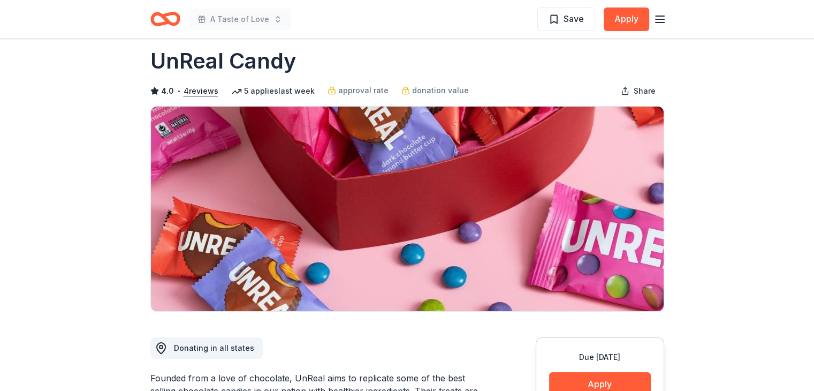
scroll to position [13, 0]
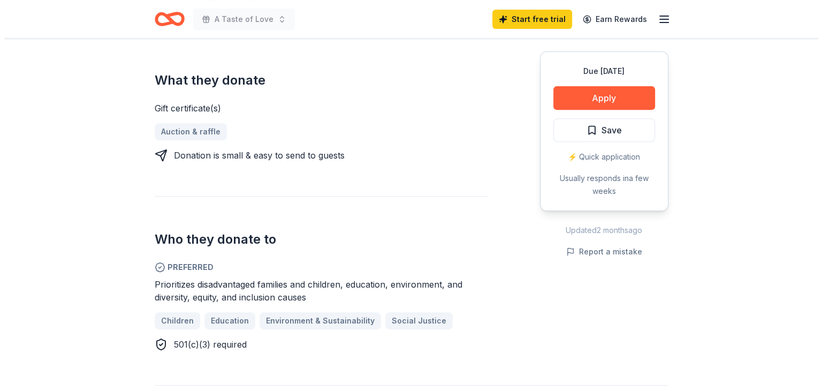
scroll to position [400, 0]
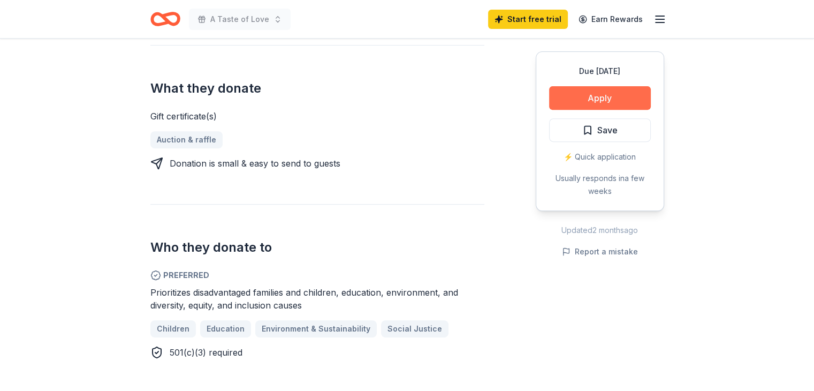
click at [621, 96] on button "Apply" at bounding box center [600, 98] width 102 height 24
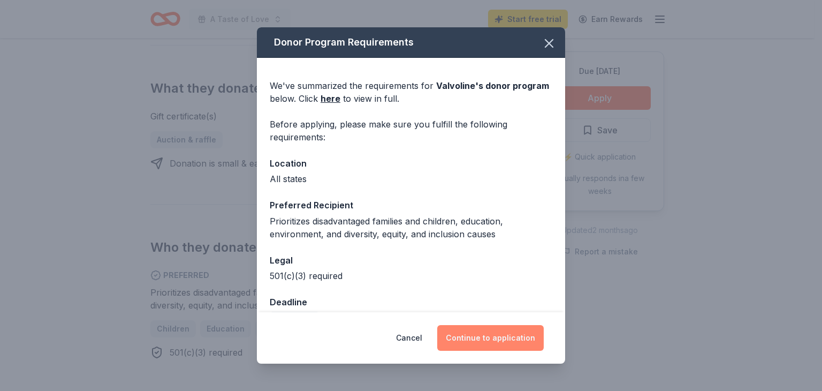
click at [481, 338] on button "Continue to application" at bounding box center [490, 338] width 107 height 26
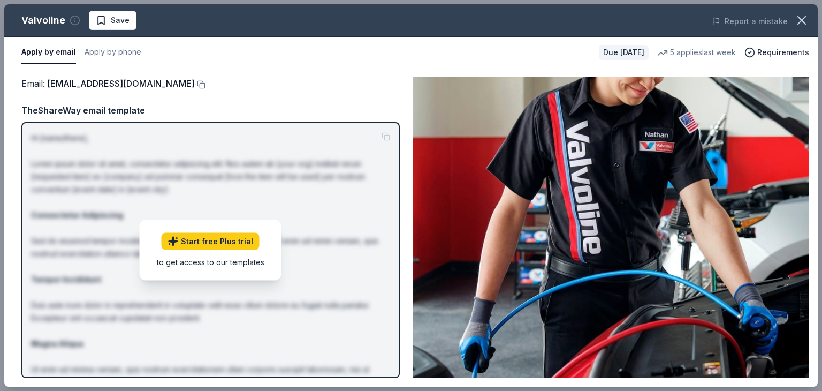
click at [73, 22] on icon "button" at bounding box center [75, 20] width 11 height 11
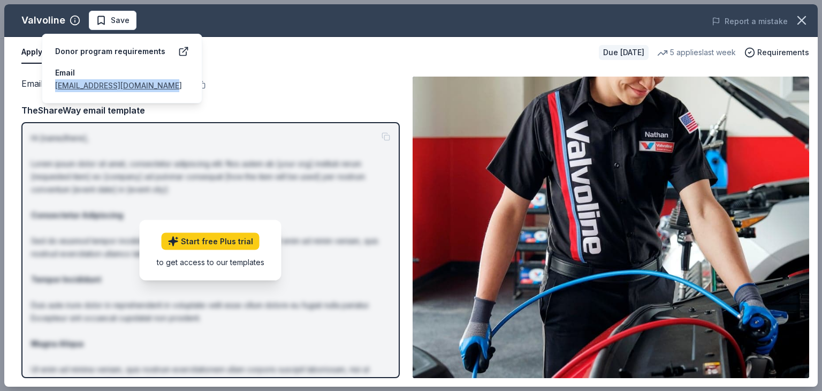
drag, startPoint x: 163, startPoint y: 84, endPoint x: 49, endPoint y: 80, distance: 113.6
click at [49, 80] on div "Donor program requirements Email [EMAIL_ADDRESS][DOMAIN_NAME]" at bounding box center [122, 69] width 161 height 70
copy link "[EMAIL_ADDRESS][DOMAIN_NAME]"
